Goal: Task Accomplishment & Management: Use online tool/utility

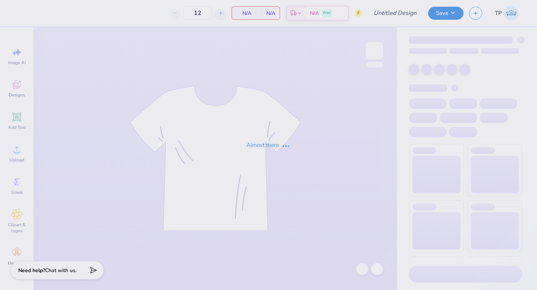
type input "SDT x DPHI Homecoming"
type input "80"
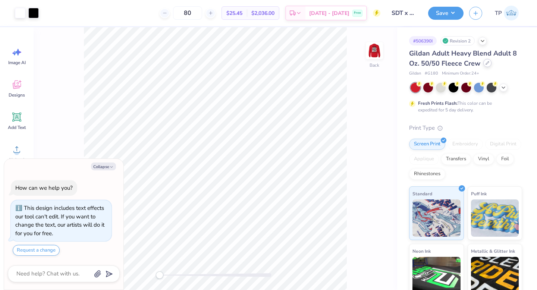
click at [488, 66] on div at bounding box center [487, 63] width 8 height 8
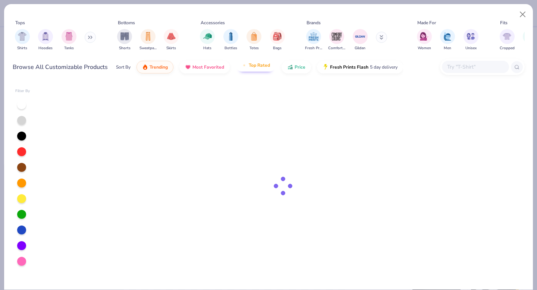
type textarea "x"
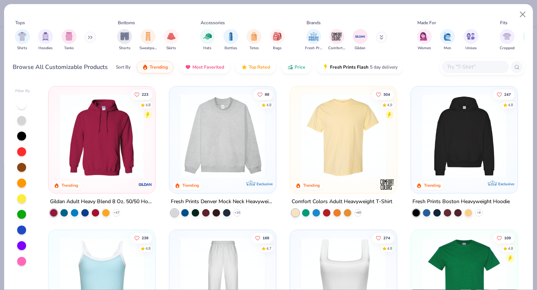
click at [477, 69] on input "text" at bounding box center [474, 67] width 57 height 9
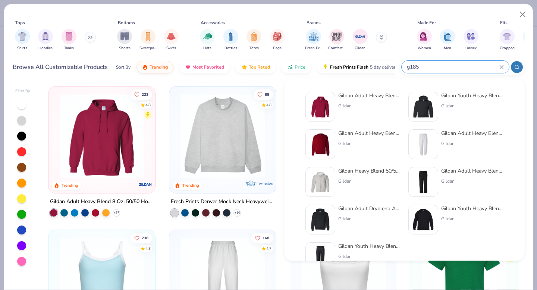
type input "g185"
click at [357, 103] on div "Gildan" at bounding box center [369, 106] width 63 height 7
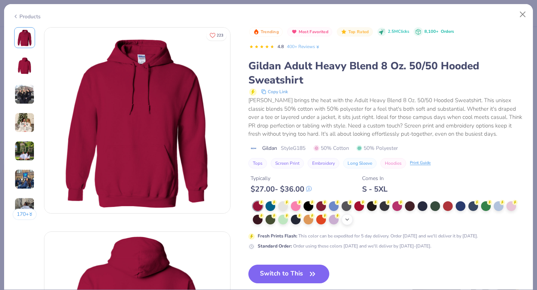
click at [346, 218] on icon at bounding box center [347, 220] width 6 height 6
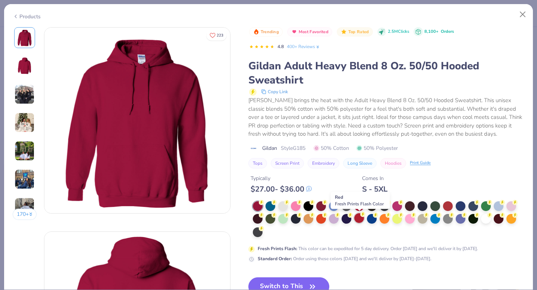
click at [358, 222] on div at bounding box center [359, 218] width 10 height 10
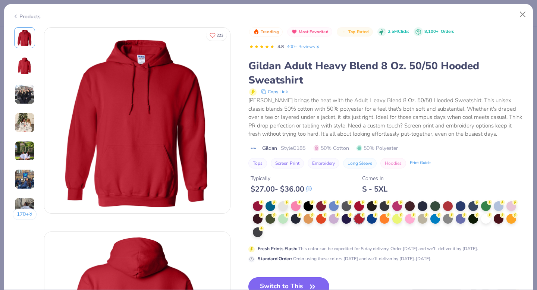
click at [307, 279] on button "Switch to This" at bounding box center [288, 286] width 81 height 19
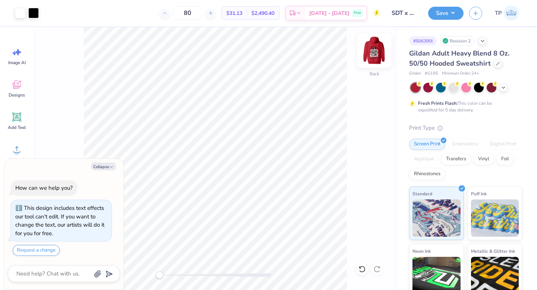
click at [370, 58] on img at bounding box center [374, 51] width 30 height 30
click at [455, 15] on button "Save" at bounding box center [445, 12] width 35 height 13
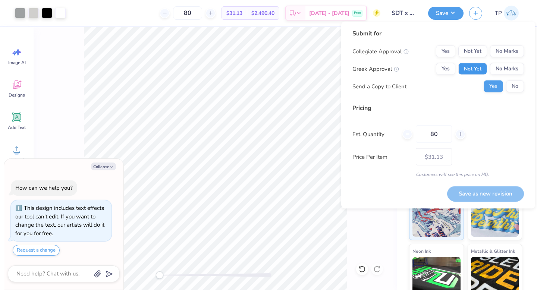
click at [480, 70] on button "Not Yet" at bounding box center [472, 69] width 29 height 12
click at [480, 55] on button "Not Yet" at bounding box center [472, 51] width 29 height 12
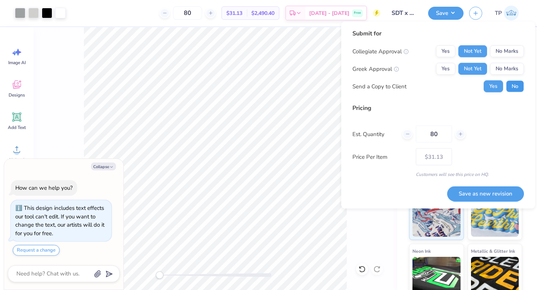
click at [511, 84] on button "No" at bounding box center [515, 87] width 18 height 12
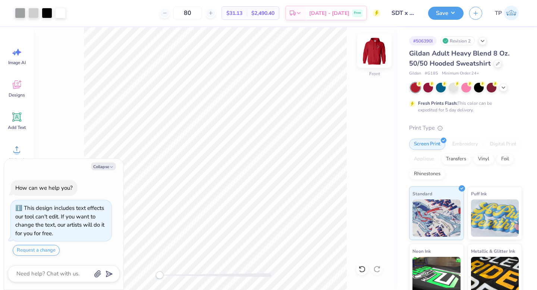
click at [377, 56] on img at bounding box center [374, 51] width 30 height 30
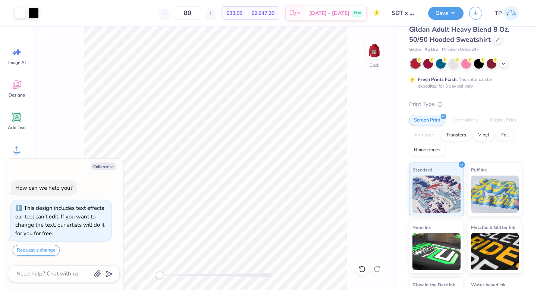
scroll to position [33, 0]
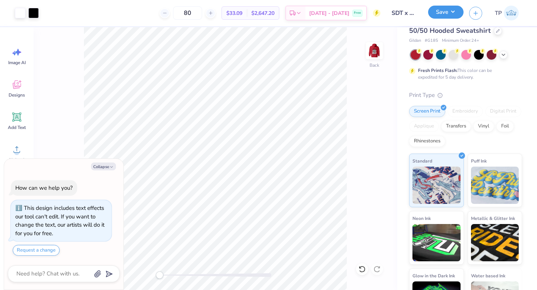
click at [452, 17] on button "Save" at bounding box center [445, 12] width 35 height 13
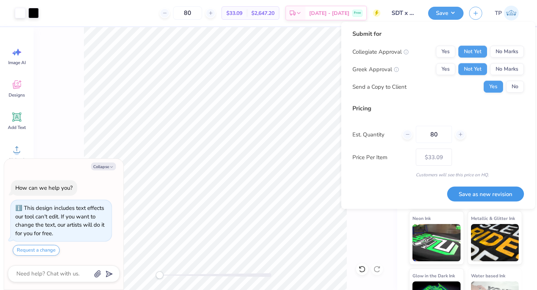
click at [494, 192] on button "Save as new revision" at bounding box center [485, 193] width 77 height 15
type textarea "x"
type input "– –"
type textarea "x"
type input "$33.09"
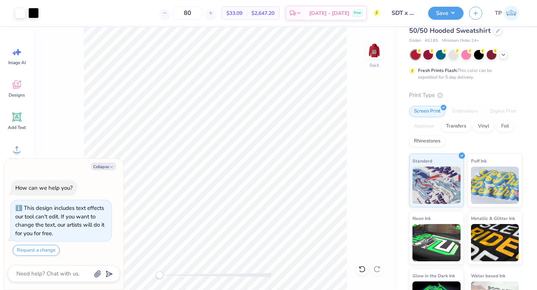
click at [375, 58] on div at bounding box center [374, 50] width 17 height 17
click at [78, 274] on textarea at bounding box center [54, 274] width 76 height 10
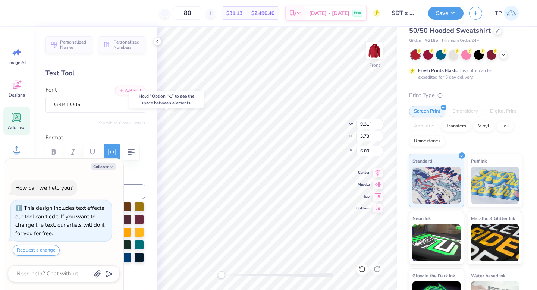
click at [142, 168] on div "Personalized Names Personalized Numbers Text Tool Add Font Font GRK1 Orbit Swit…" at bounding box center [96, 158] width 124 height 263
click at [95, 167] on button "Collapse" at bounding box center [103, 167] width 25 height 8
type textarea "x"
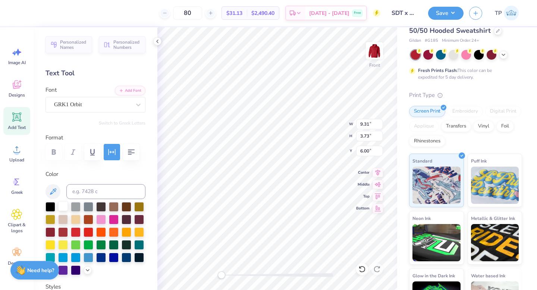
click at [63, 209] on div at bounding box center [63, 206] width 10 height 10
click at [66, 205] on div at bounding box center [63, 206] width 10 height 10
type input "9.31"
type input "3.73"
type input "6.00"
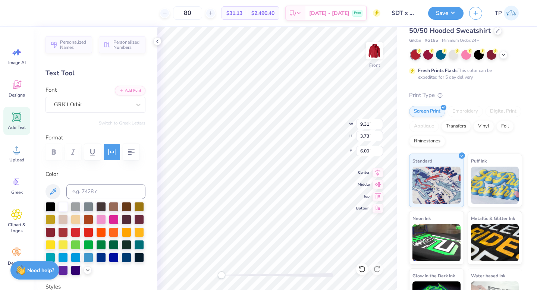
scroll to position [0, 0]
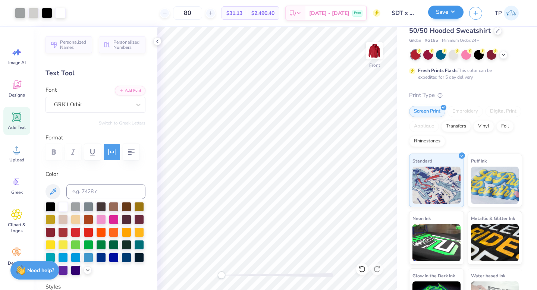
click at [372, 57] on img at bounding box center [374, 50] width 15 height 15
click at [450, 15] on button "Save" at bounding box center [445, 12] width 35 height 13
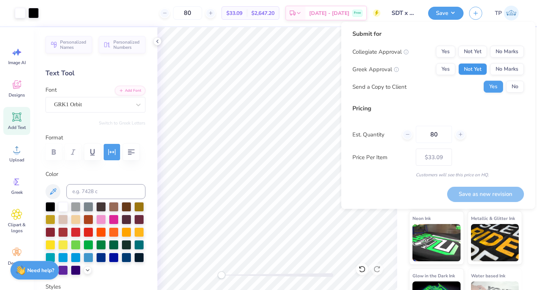
click at [477, 71] on button "Not Yet" at bounding box center [472, 69] width 29 height 12
click at [477, 54] on button "Not Yet" at bounding box center [472, 52] width 29 height 12
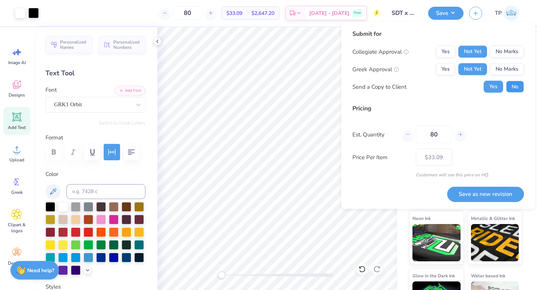
click at [511, 86] on button "No" at bounding box center [515, 87] width 18 height 12
click at [491, 193] on button "Save as new revision" at bounding box center [485, 193] width 77 height 15
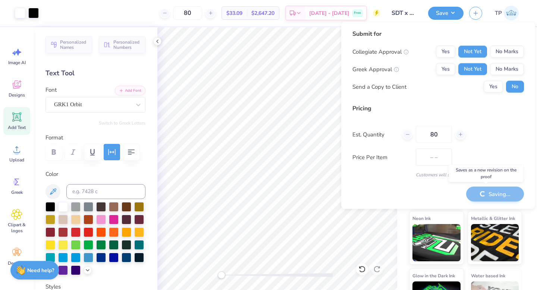
type input "$33.09"
